Goal: Transaction & Acquisition: Purchase product/service

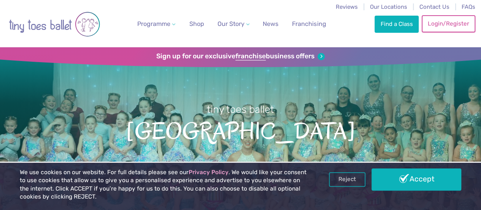
click at [441, 20] on link "Login/Register" at bounding box center [448, 23] width 53 height 17
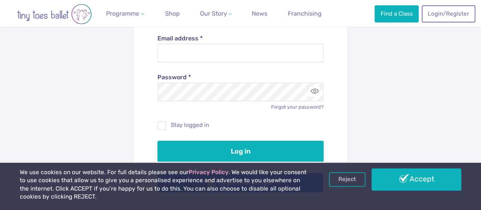
scroll to position [118, 0]
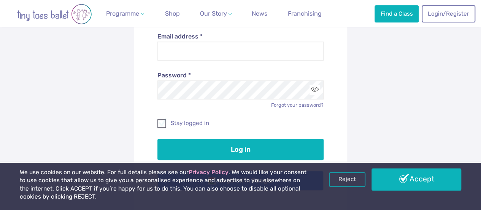
type input "**********"
click at [163, 124] on span at bounding box center [162, 124] width 8 height 7
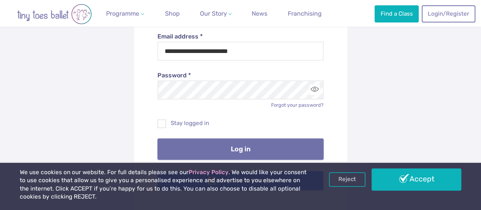
click at [227, 147] on button "Log in" at bounding box center [240, 148] width 166 height 21
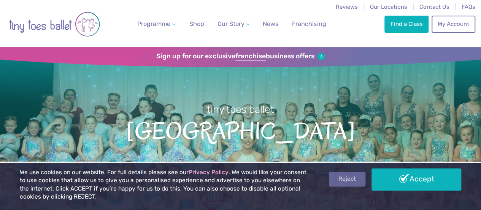
click at [354, 174] on link "Reject" at bounding box center [347, 179] width 37 height 14
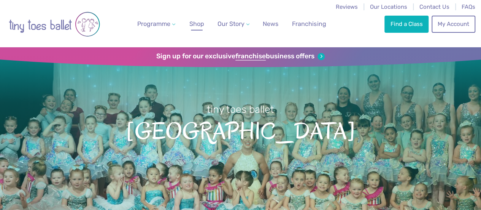
click at [198, 23] on span "Shop" at bounding box center [196, 23] width 15 height 7
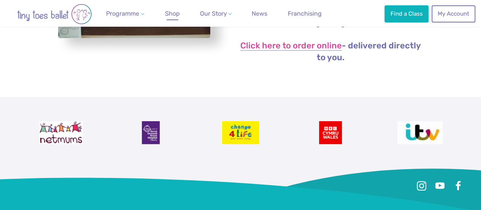
scroll to position [227, 0]
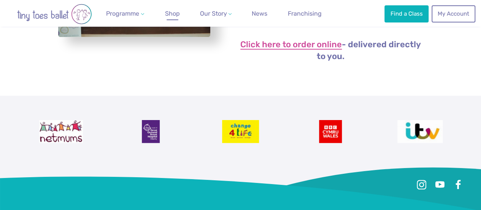
click at [269, 49] on link "Click here to order online" at bounding box center [291, 44] width 102 height 9
